Goal: Information Seeking & Learning: Learn about a topic

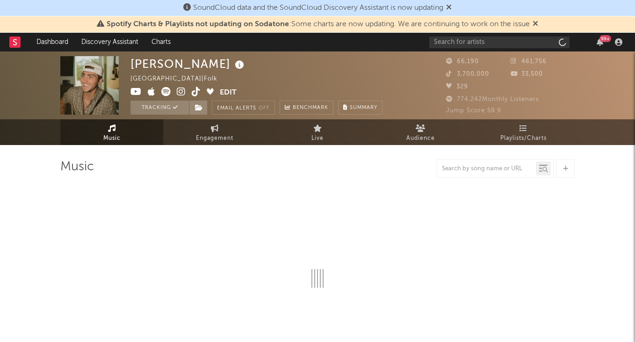
select select "6m"
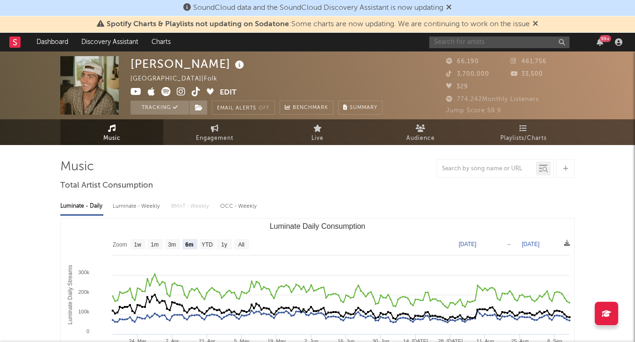
click at [470, 44] on input "text" at bounding box center [499, 42] width 140 height 12
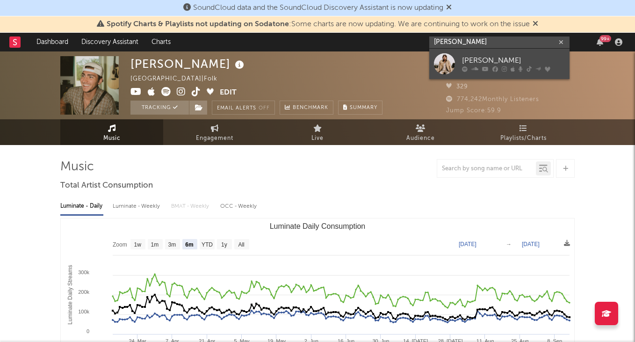
type input "[PERSON_NAME]"
click at [482, 58] on div "[PERSON_NAME]" at bounding box center [513, 60] width 103 height 11
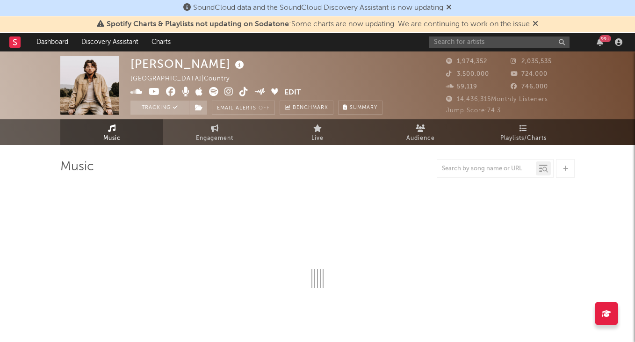
select select "6m"
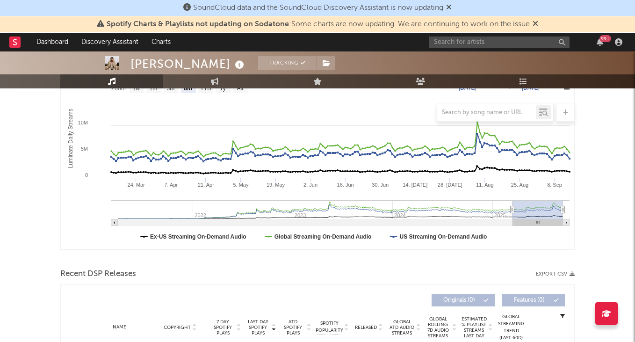
scroll to position [76, 0]
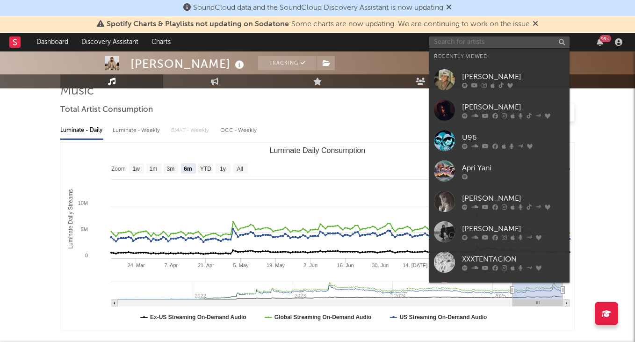
click at [492, 42] on input "text" at bounding box center [499, 42] width 140 height 12
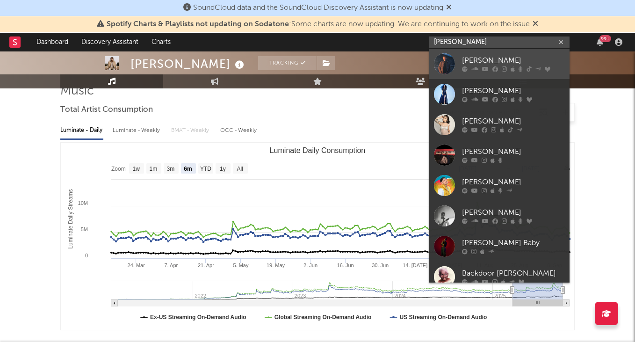
type input "[PERSON_NAME]"
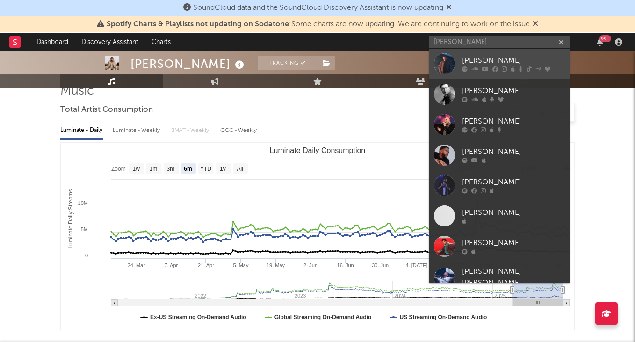
click at [501, 60] on div "[PERSON_NAME]" at bounding box center [513, 60] width 103 height 11
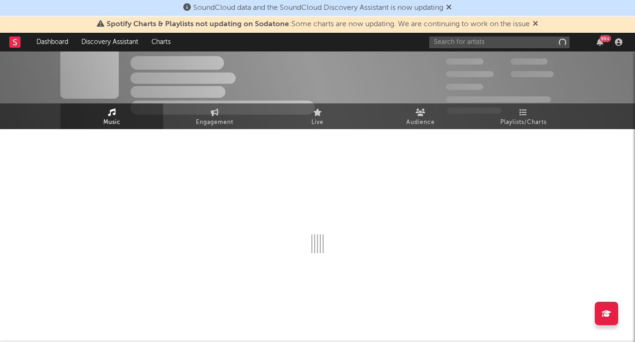
scroll to position [16, 0]
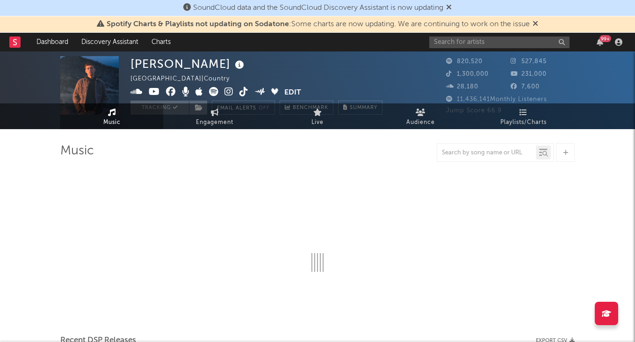
select select "6m"
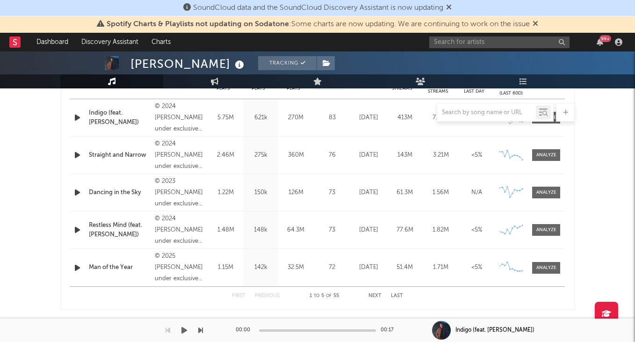
scroll to position [405, 0]
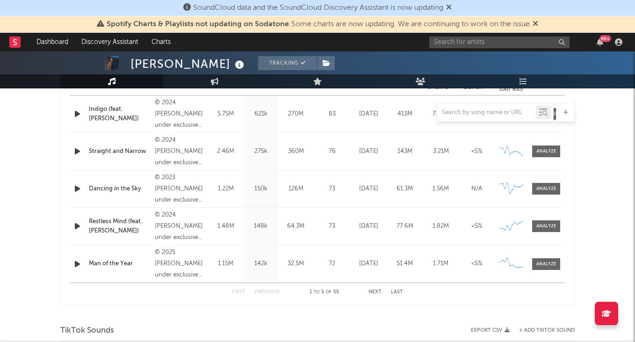
click at [376, 290] on button "Next" at bounding box center [375, 292] width 13 height 5
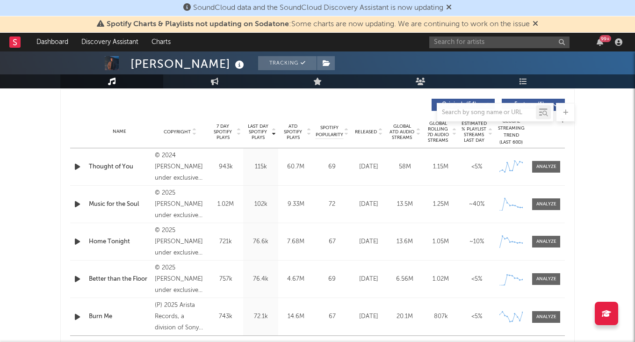
scroll to position [348, 0]
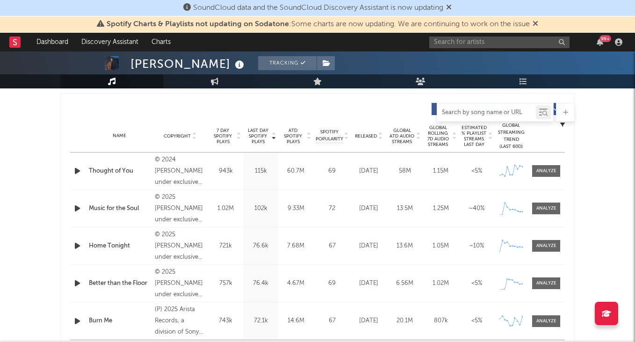
click at [508, 112] on input "text" at bounding box center [486, 112] width 99 height 7
type input "s"
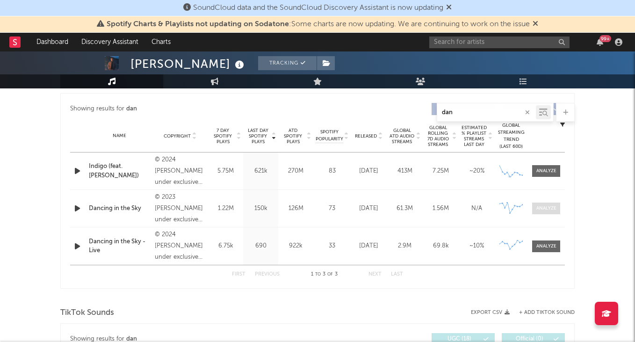
type input "dan"
click at [545, 204] on span at bounding box center [546, 209] width 28 height 12
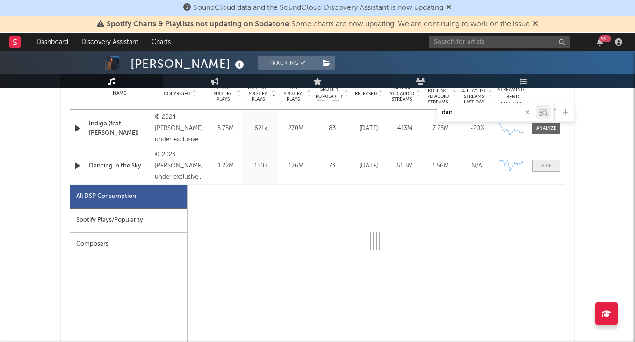
scroll to position [395, 0]
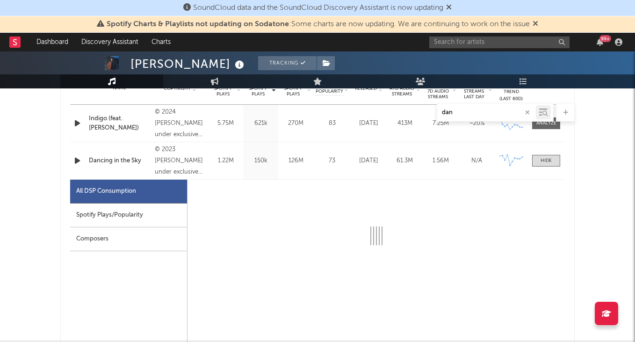
select select "6m"
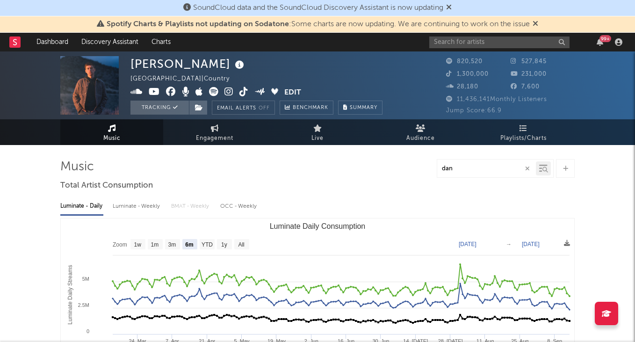
scroll to position [0, 0]
